Goal: Use online tool/utility: Utilize a website feature to perform a specific function

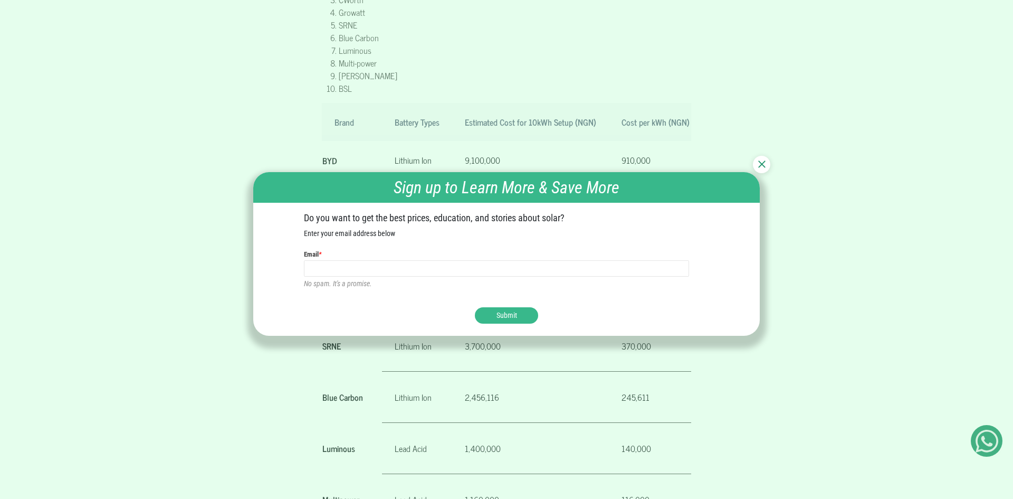
scroll to position [805, 0]
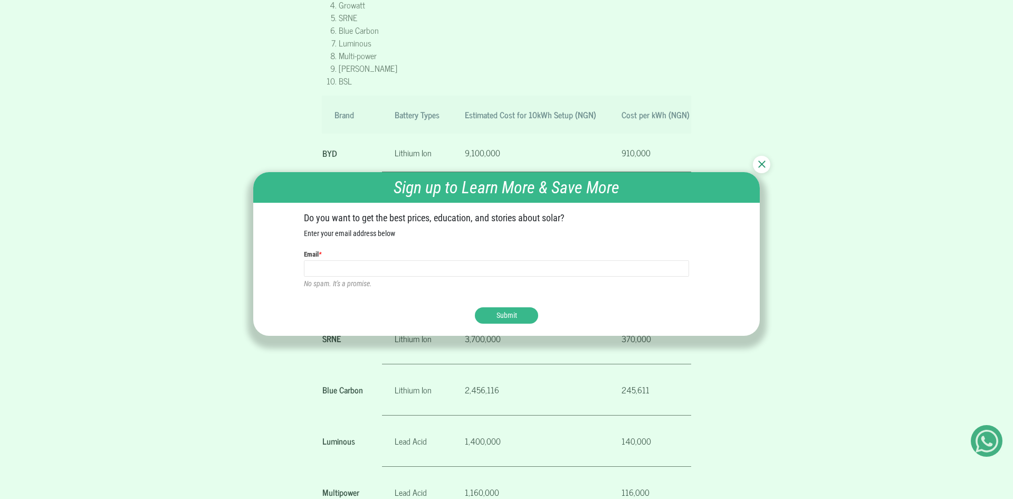
click at [764, 167] on img at bounding box center [761, 163] width 7 height 7
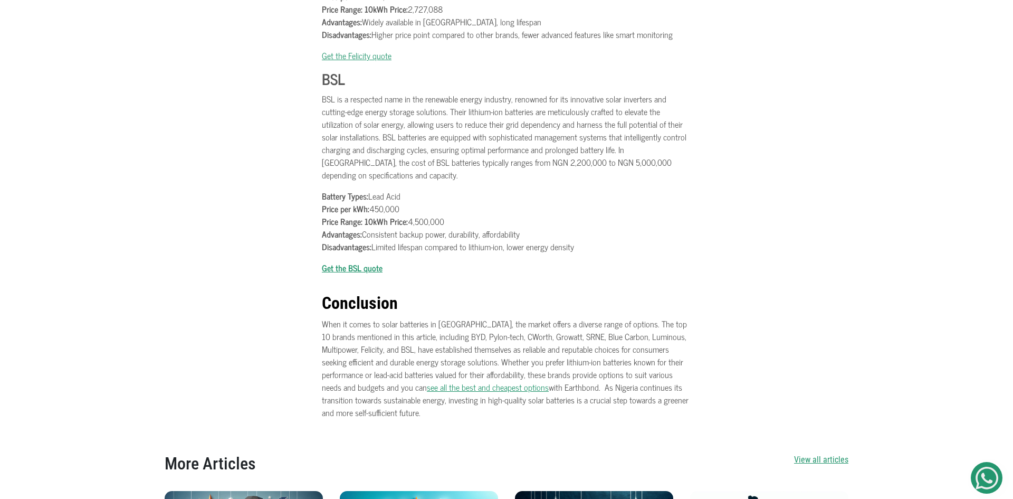
scroll to position [3192, 0]
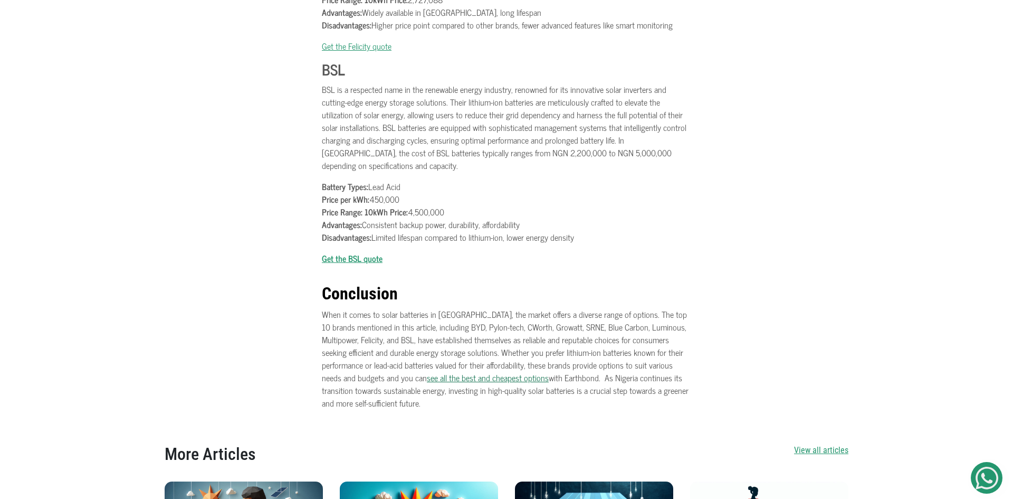
click at [460, 370] on link "see all the best and cheapest options" at bounding box center [488, 377] width 122 height 14
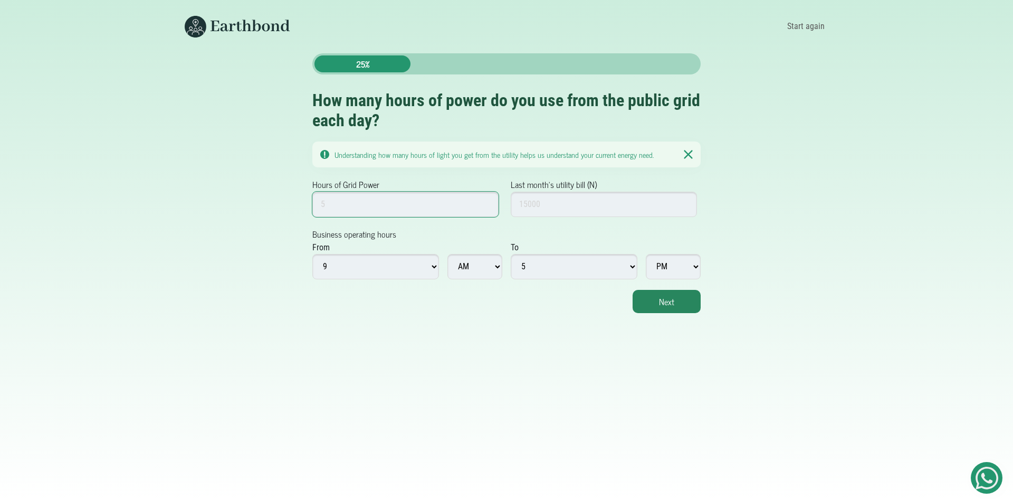
click at [426, 202] on input "Hours of Grid Power" at bounding box center [405, 204] width 186 height 25
click at [487, 199] on input "1" at bounding box center [405, 204] width 186 height 25
click at [487, 199] on input "2" at bounding box center [405, 204] width 186 height 25
click at [487, 199] on input "3" at bounding box center [405, 204] width 186 height 25
click at [487, 199] on input "4" at bounding box center [405, 204] width 186 height 25
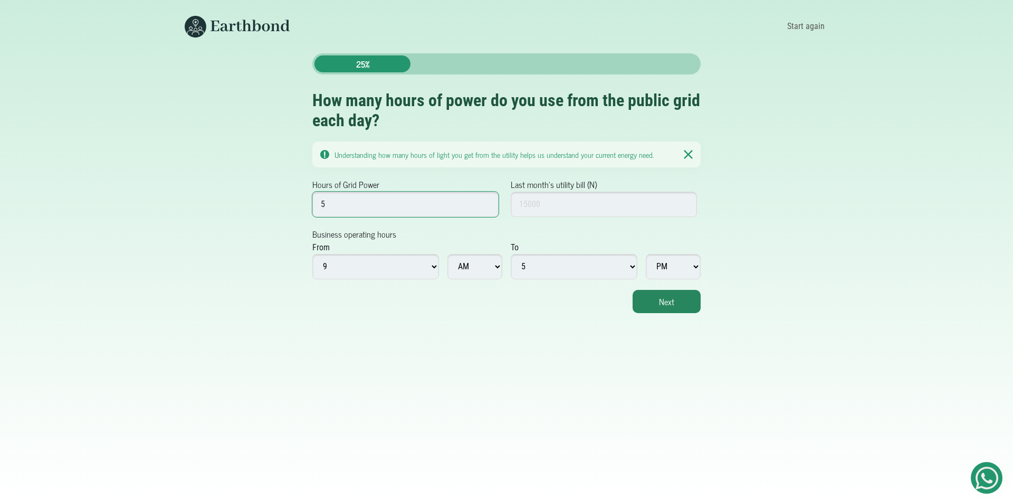
click at [487, 199] on input "5" at bounding box center [405, 204] width 186 height 25
click at [487, 199] on input "6" at bounding box center [405, 204] width 186 height 25
click at [487, 199] on input "7" at bounding box center [405, 204] width 186 height 25
type input "8"
click at [487, 199] on input "8" at bounding box center [405, 204] width 186 height 25
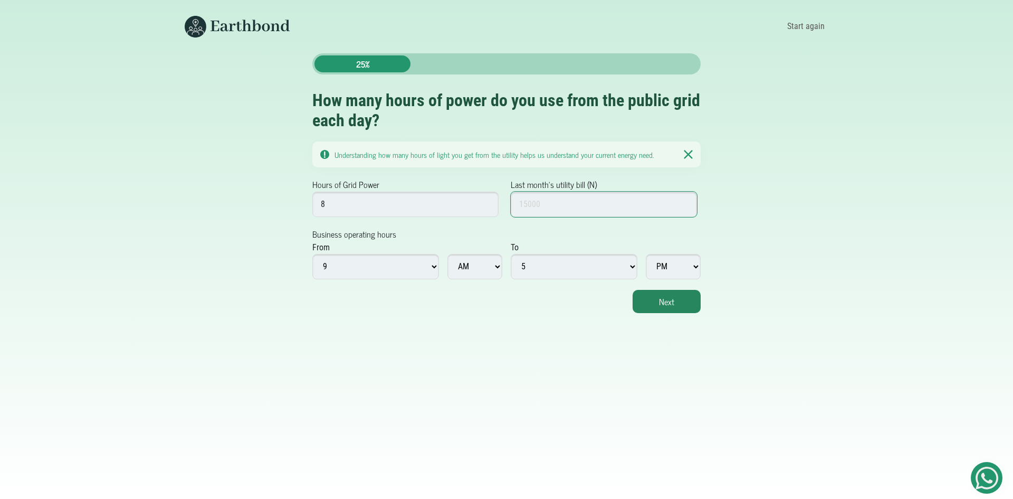
click at [612, 196] on input "Last month's utility bill (N)" at bounding box center [604, 204] width 186 height 25
